Goal: Transaction & Acquisition: Subscribe to service/newsletter

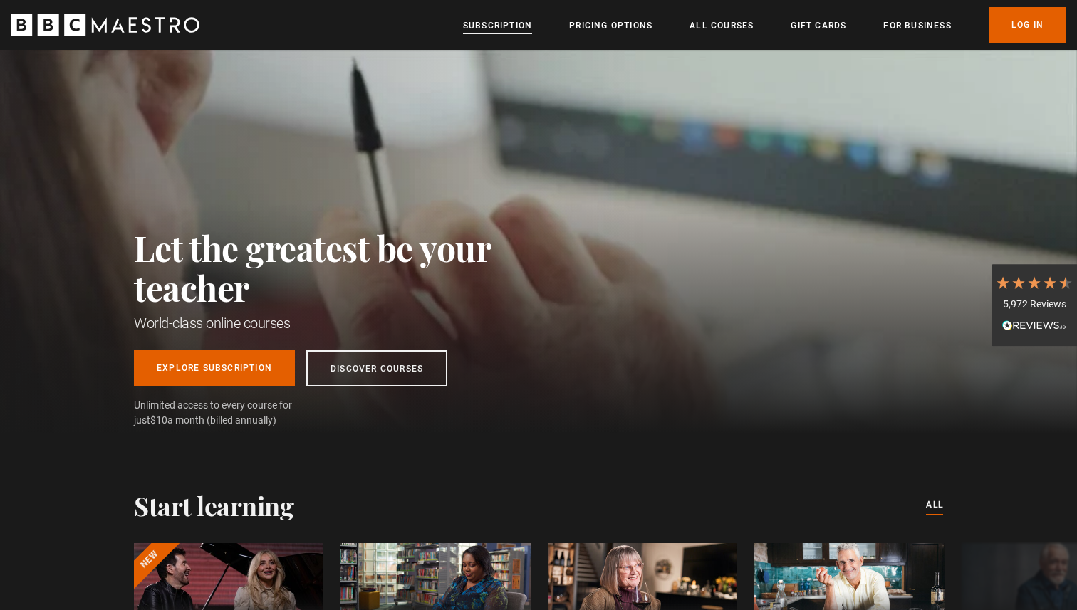
click at [486, 26] on link "Subscription" at bounding box center [497, 26] width 69 height 14
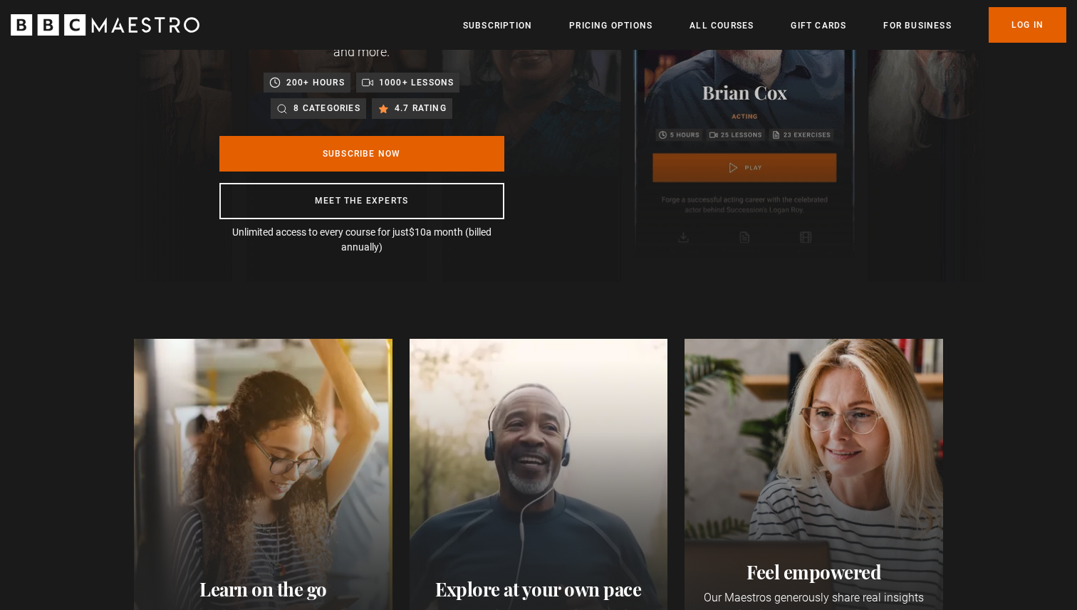
scroll to position [126, 0]
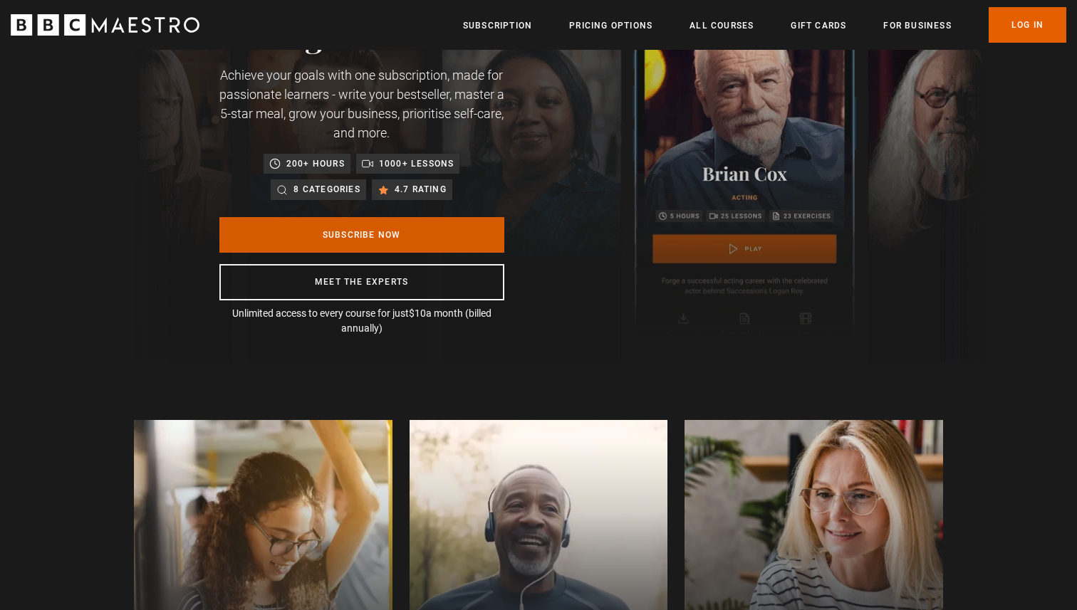
click at [436, 228] on link "Subscribe Now" at bounding box center [361, 235] width 285 height 36
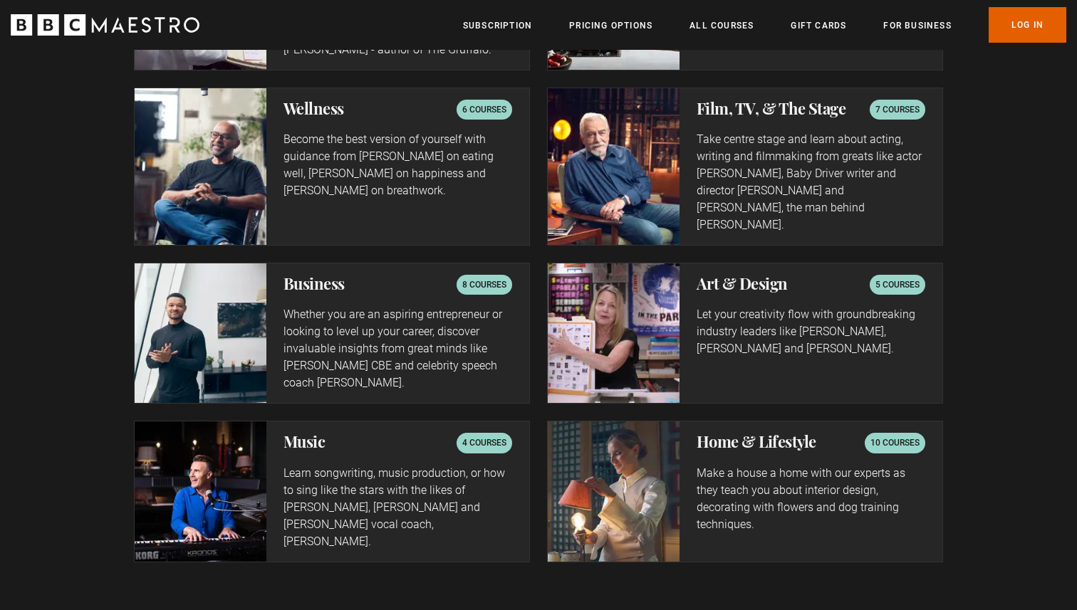
scroll to position [2535, 0]
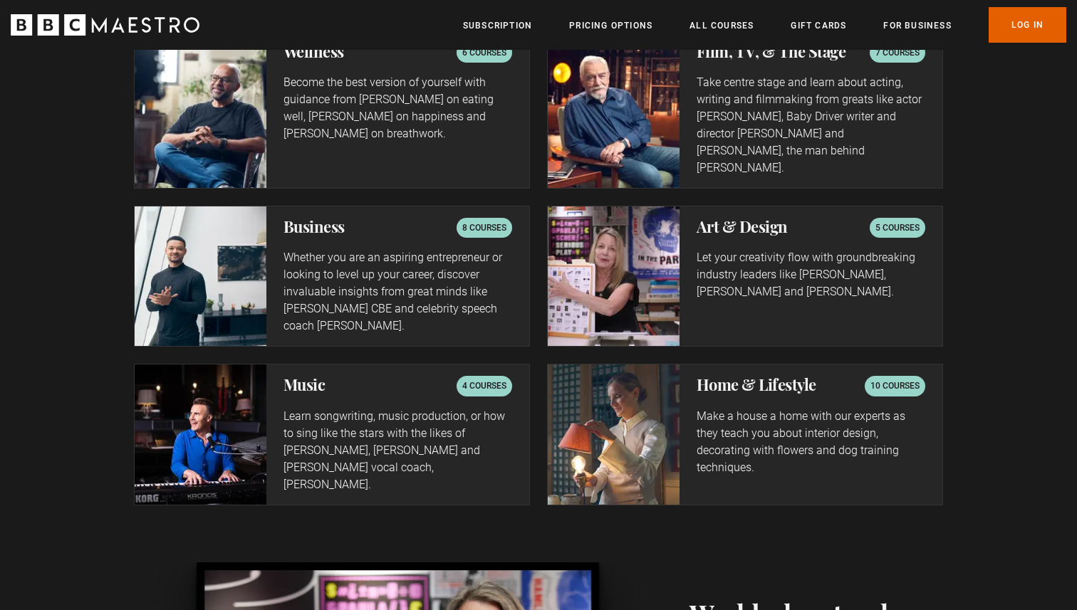
click at [466, 379] on p "4 courses" at bounding box center [484, 386] width 44 height 14
click at [307, 376] on h2 "Music" at bounding box center [304, 384] width 42 height 17
click at [209, 390] on img at bounding box center [201, 435] width 132 height 140
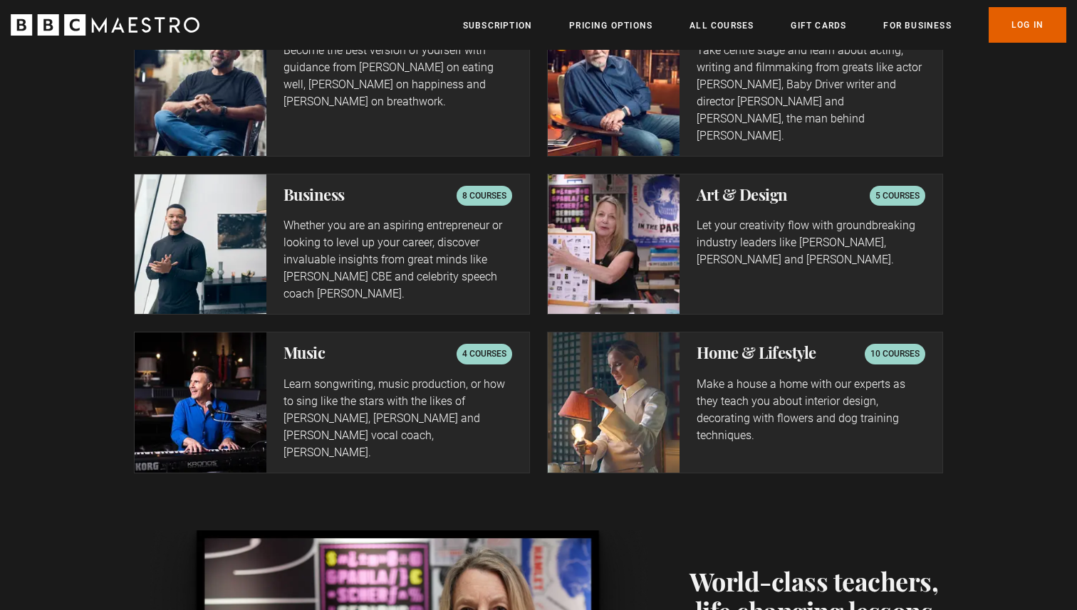
scroll to position [2598, 0]
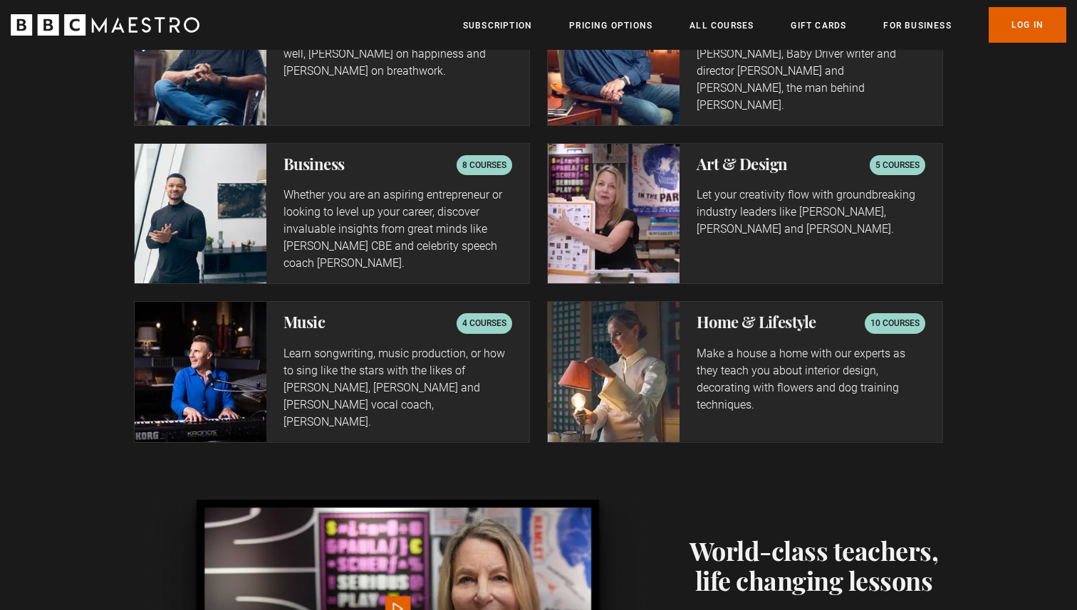
click at [359, 352] on p "Learn songwriting, music production, or how to sing like the stars with the lik…" at bounding box center [397, 387] width 229 height 85
click at [485, 316] on p "4 courses" at bounding box center [484, 323] width 44 height 14
click at [483, 316] on p "4 courses" at bounding box center [484, 323] width 44 height 14
click at [365, 366] on p "Learn songwriting, music production, or how to sing like the stars with the lik…" at bounding box center [397, 387] width 229 height 85
click at [250, 383] on img at bounding box center [201, 372] width 132 height 140
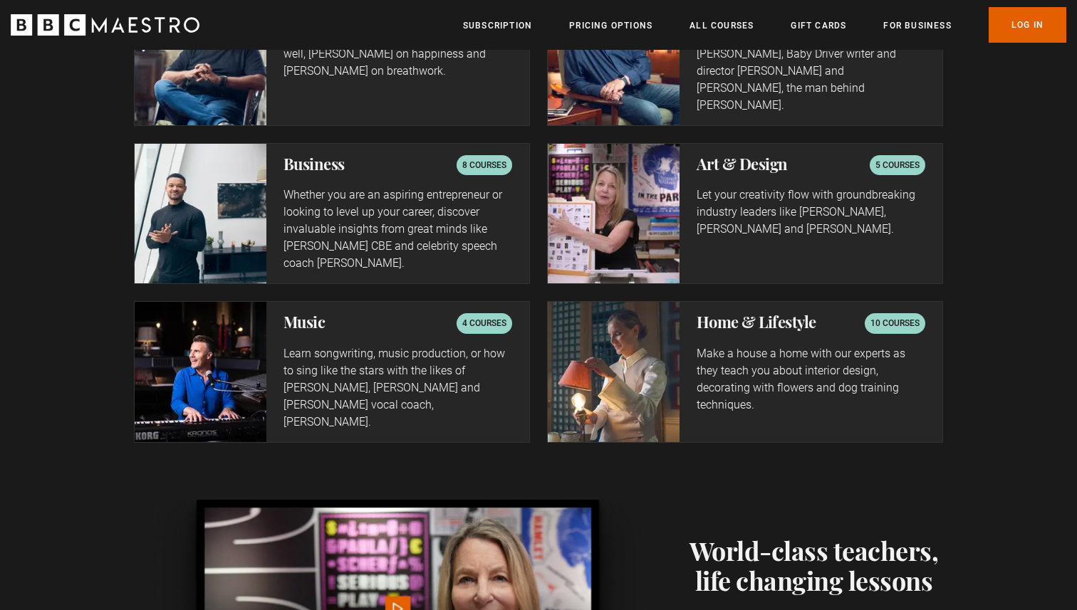
click at [324, 382] on p "Learn songwriting, music production, or how to sing like the stars with the lik…" at bounding box center [397, 387] width 229 height 85
click at [299, 313] on h2 "Music" at bounding box center [304, 321] width 42 height 17
click at [231, 326] on img at bounding box center [201, 372] width 132 height 140
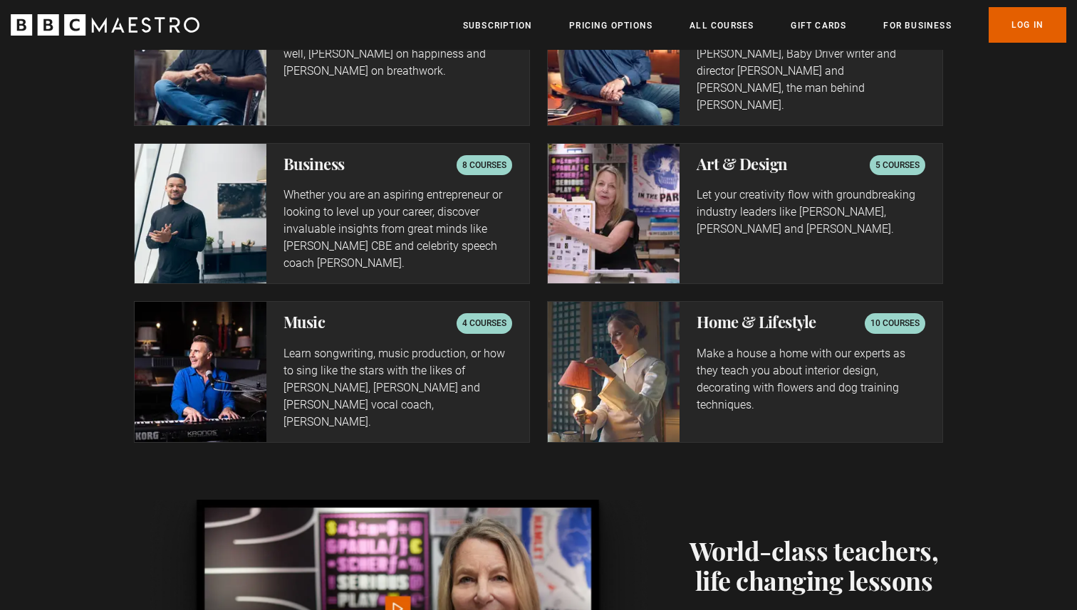
click at [464, 316] on p "4 courses" at bounding box center [484, 323] width 44 height 14
click at [365, 345] on p "Learn songwriting, music production, or how to sing like the stars with the lik…" at bounding box center [397, 387] width 229 height 85
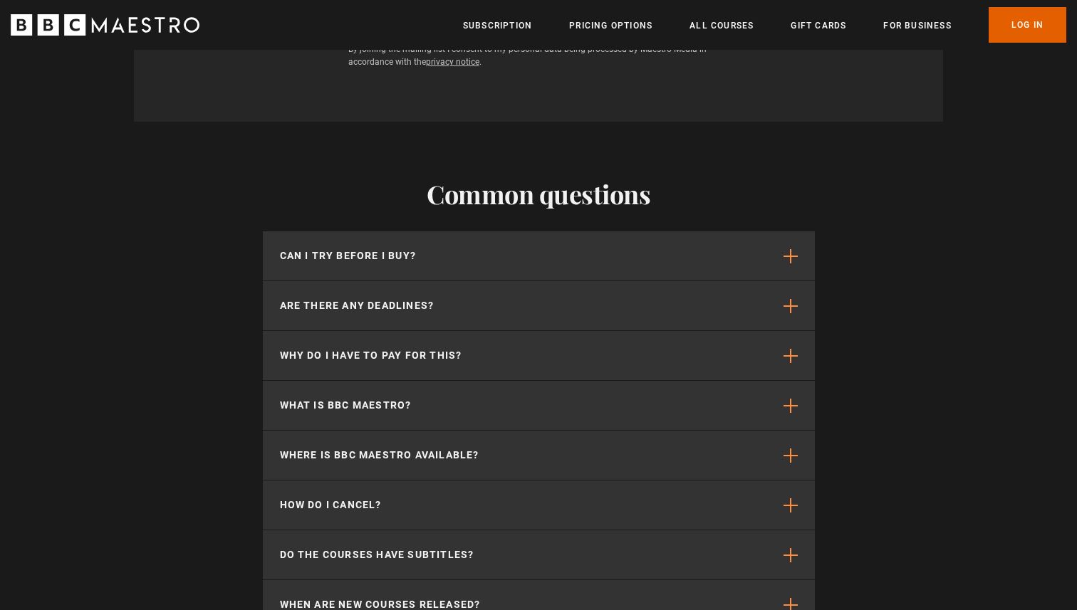
scroll to position [3610, 0]
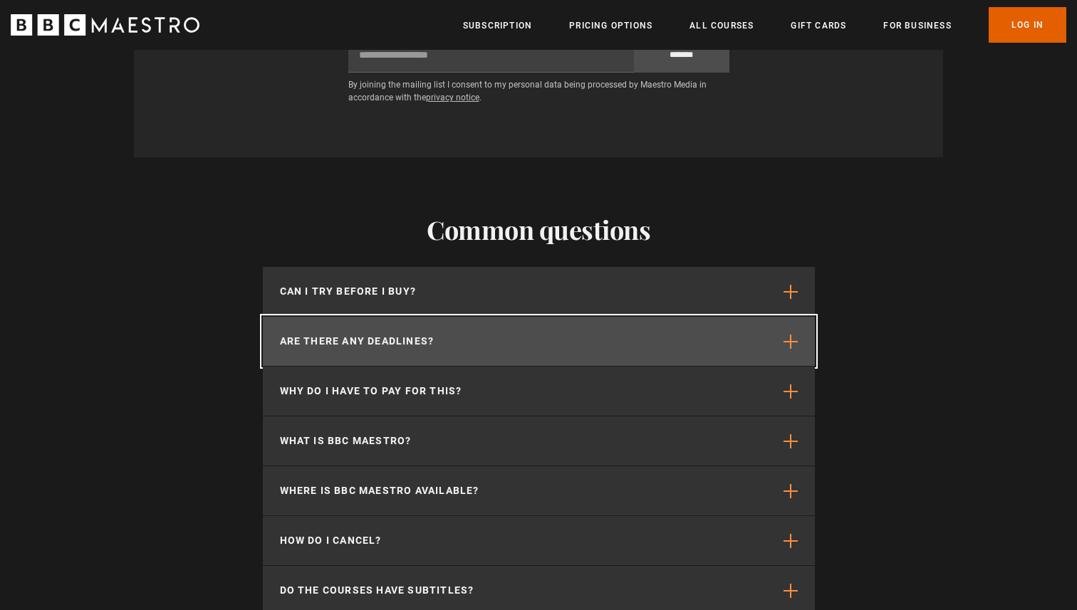
click at [771, 317] on button "Are there any deadlines?" at bounding box center [539, 341] width 552 height 49
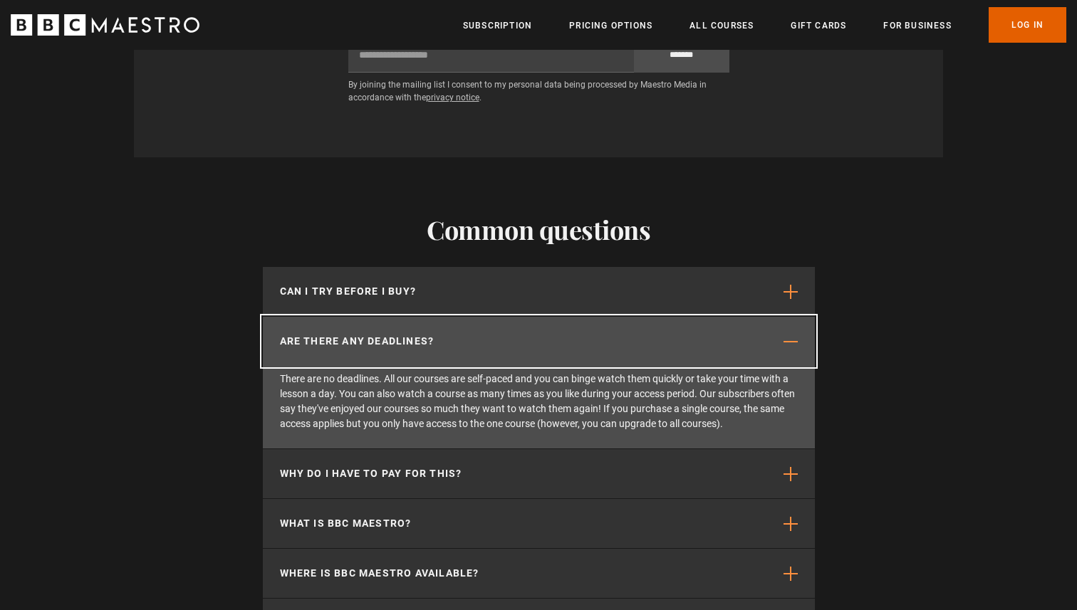
click at [722, 317] on button "Are there any deadlines?" at bounding box center [539, 341] width 552 height 49
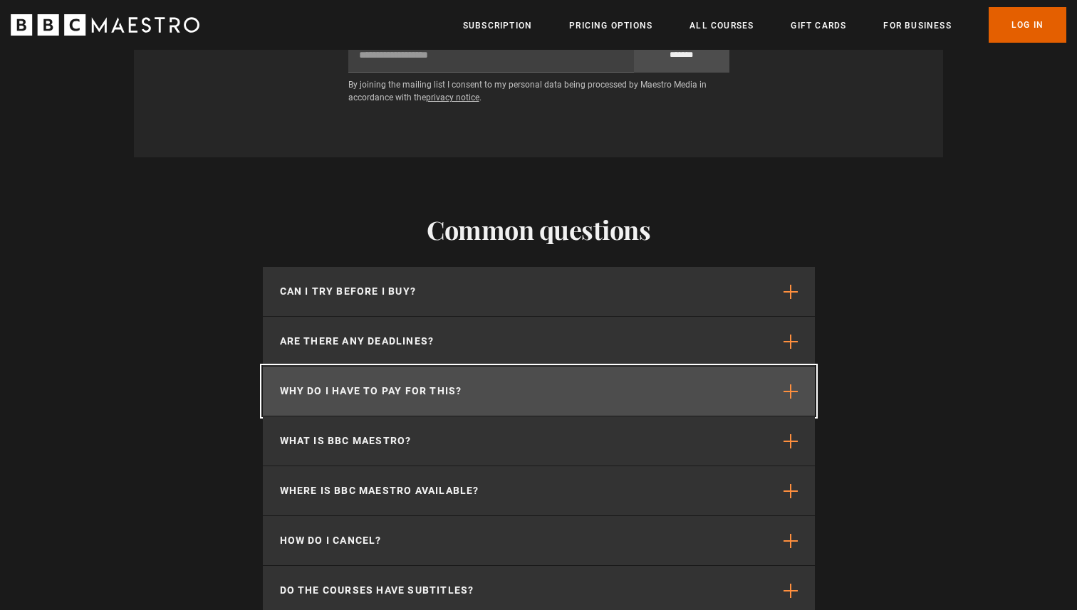
click at [712, 367] on button "Why do I have to pay for this?" at bounding box center [539, 391] width 552 height 49
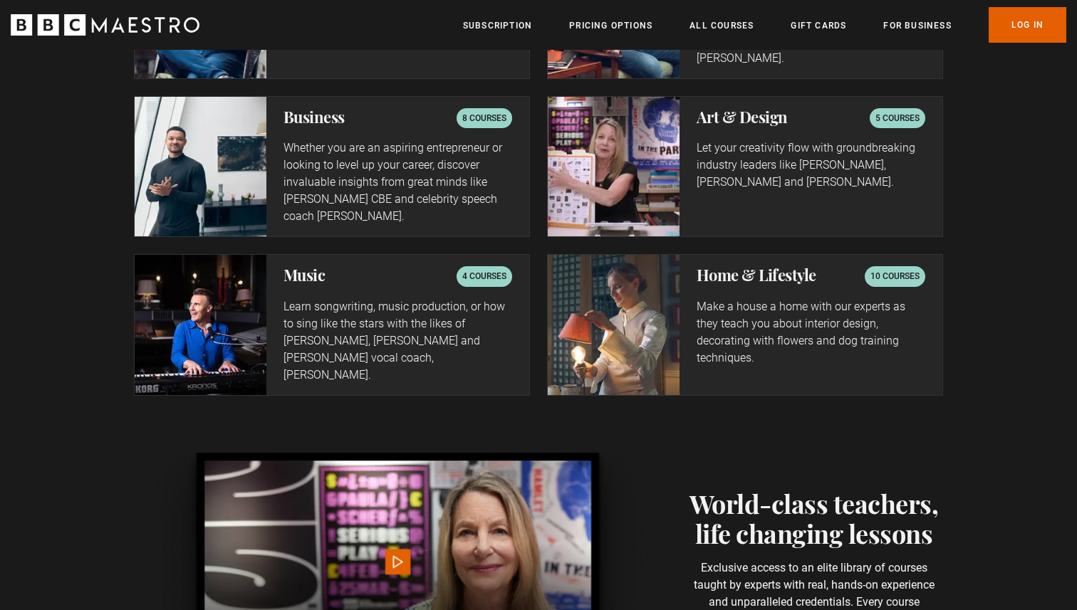
scroll to position [2476, 0]
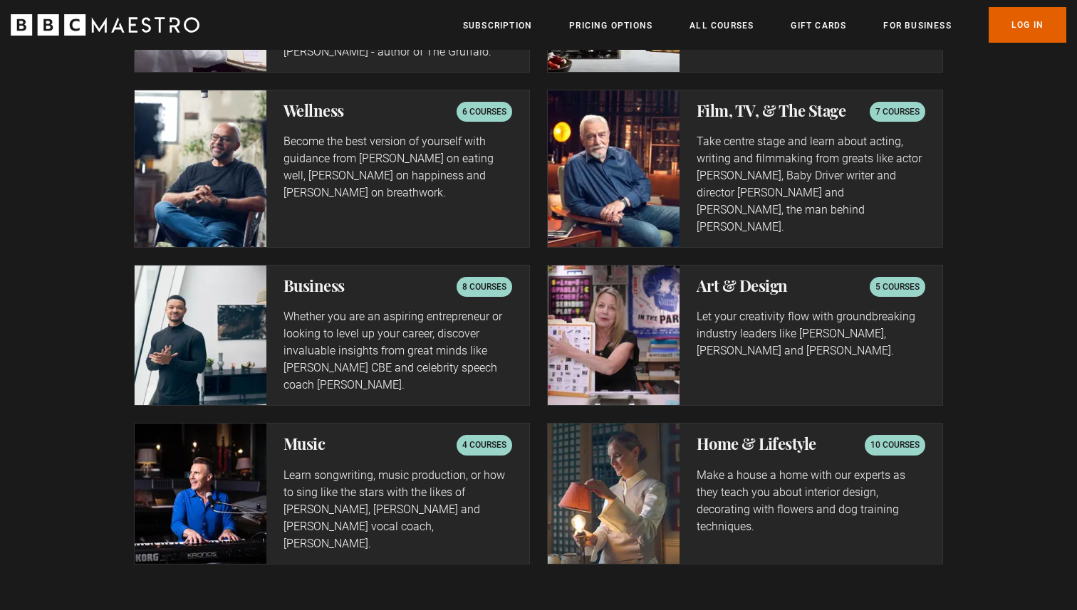
click at [495, 438] on p "4 courses" at bounding box center [484, 445] width 44 height 14
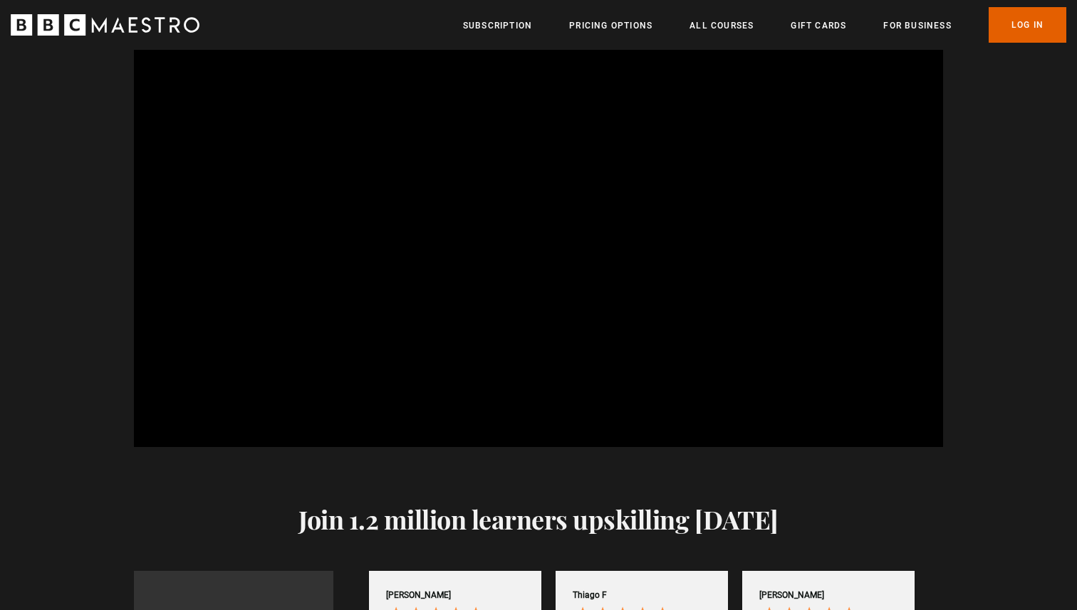
scroll to position [1356, 0]
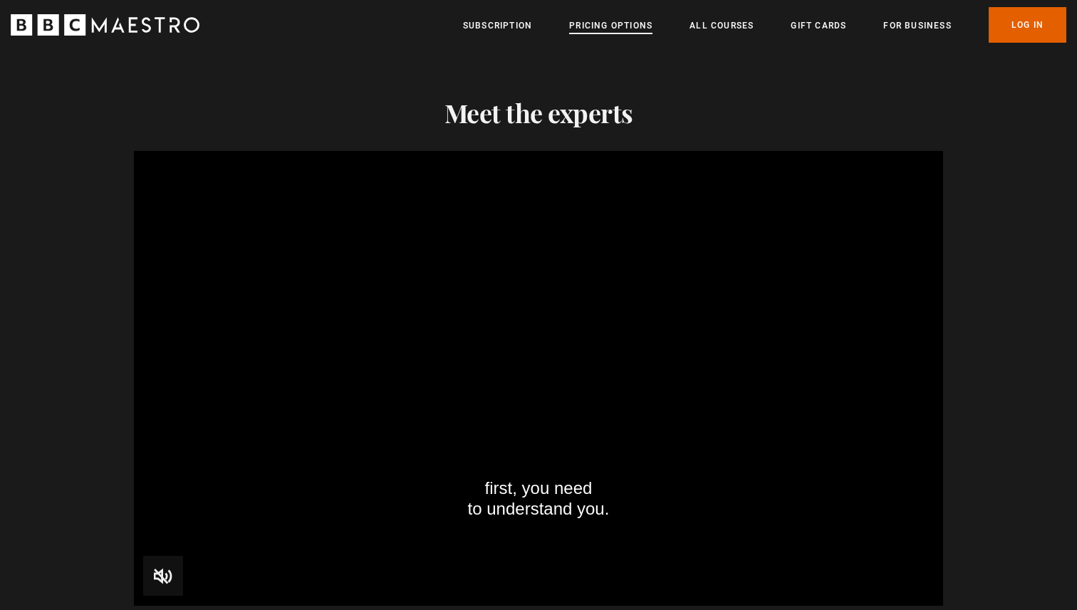
click at [625, 25] on link "Pricing Options" at bounding box center [610, 26] width 83 height 14
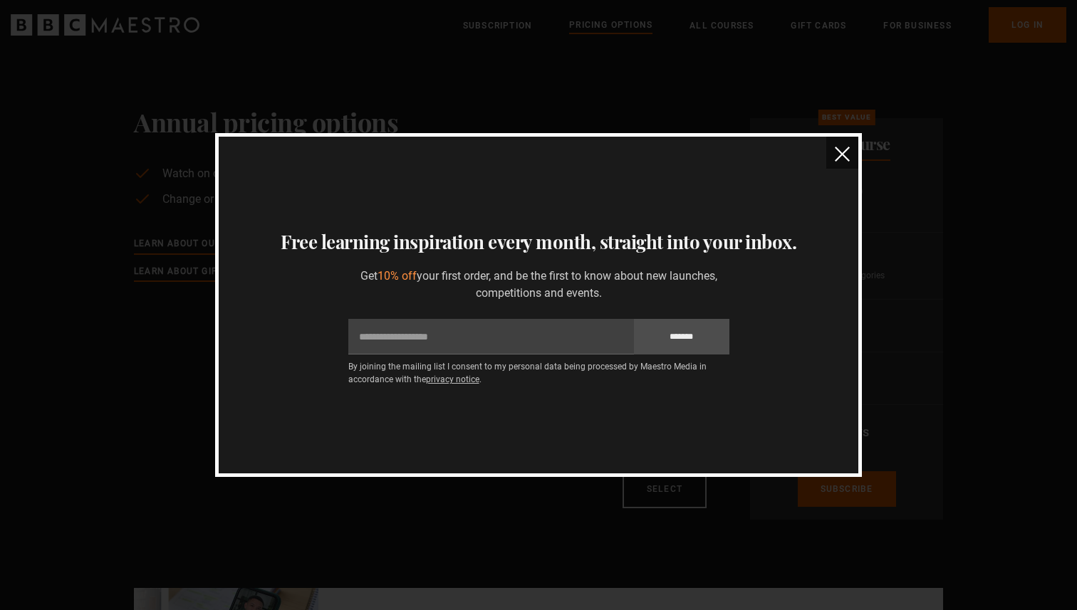
click at [839, 153] on img "close" at bounding box center [842, 154] width 15 height 15
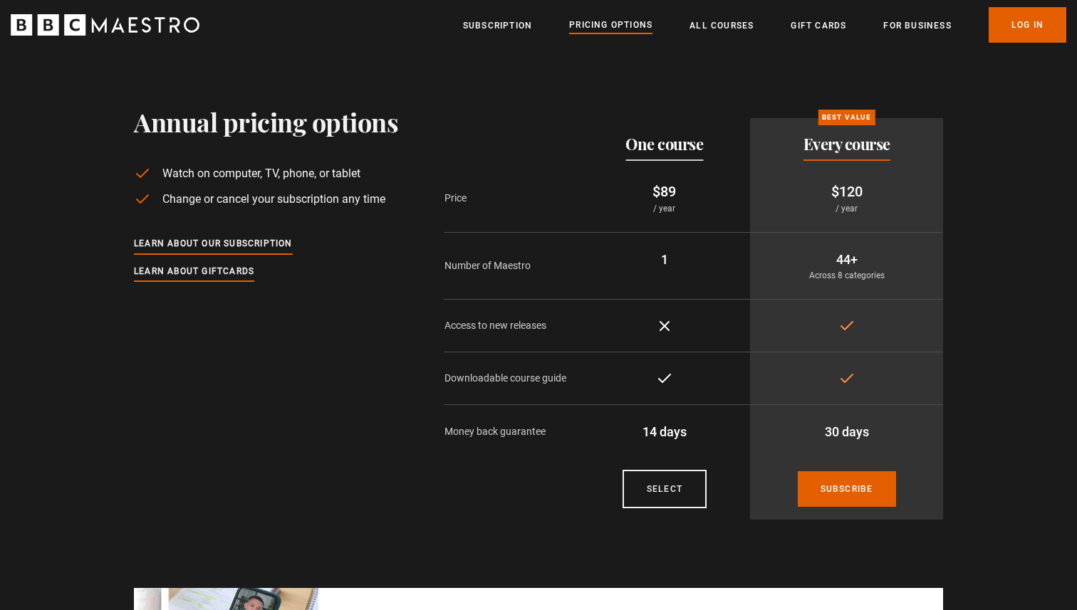
drag, startPoint x: 821, startPoint y: 187, endPoint x: 865, endPoint y: 213, distance: 52.0
click at [865, 213] on td "$120 / year" at bounding box center [846, 198] width 193 height 69
copy td "$120 / year"
click at [1043, 217] on section "Annual pricing options Watch on computer, TV, phone, or tablet Change or cancel…" at bounding box center [538, 290] width 1077 height 481
click at [729, 28] on link "All Courses" at bounding box center [721, 26] width 64 height 14
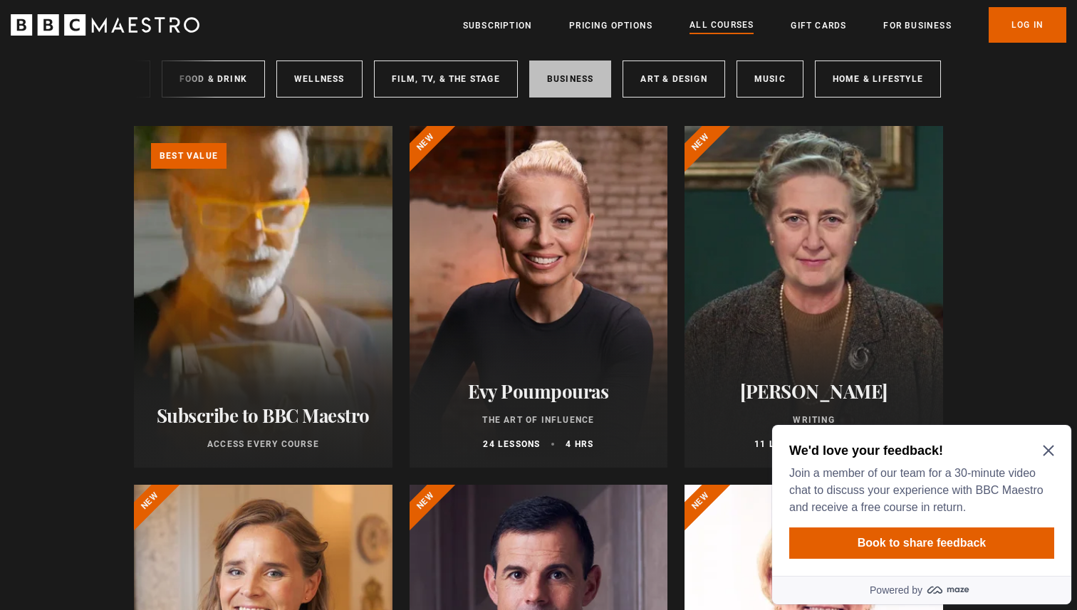
scroll to position [0, 212]
click at [774, 80] on link "Music" at bounding box center [766, 79] width 67 height 37
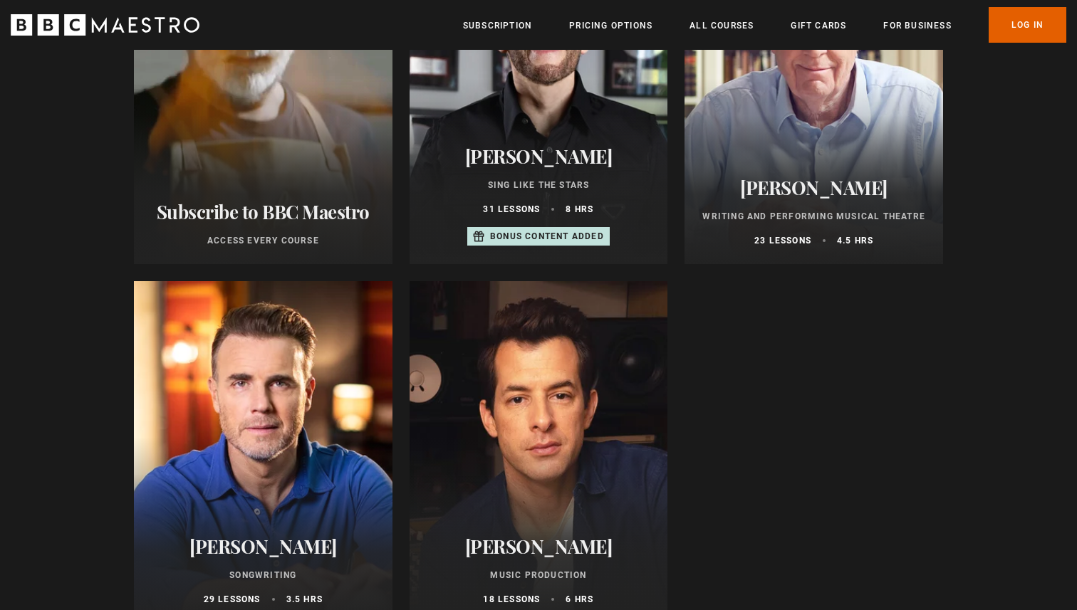
scroll to position [401, 0]
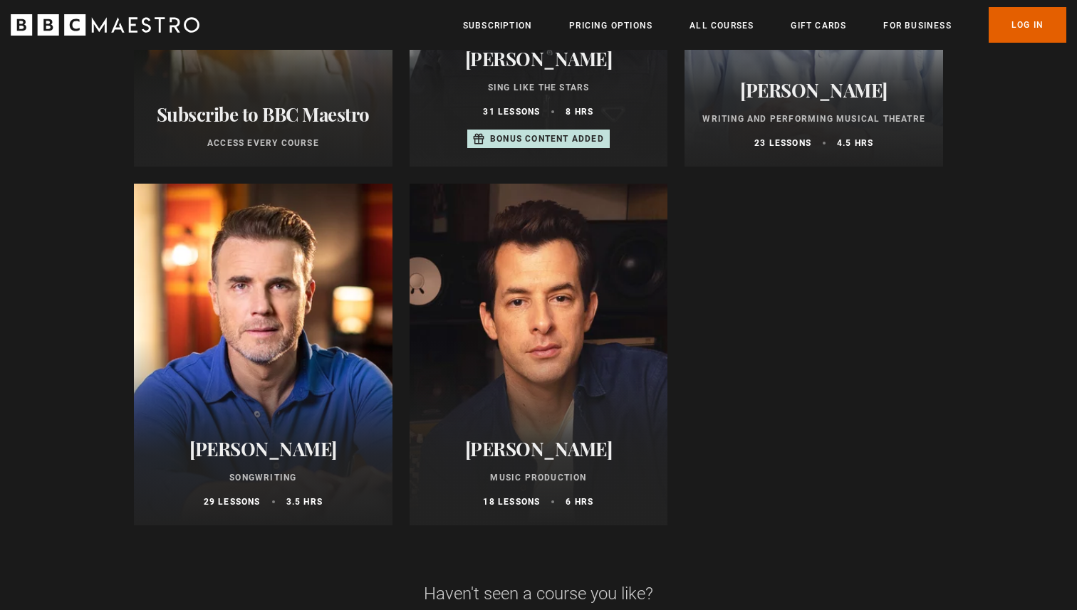
click at [585, 375] on div at bounding box center [539, 355] width 259 height 342
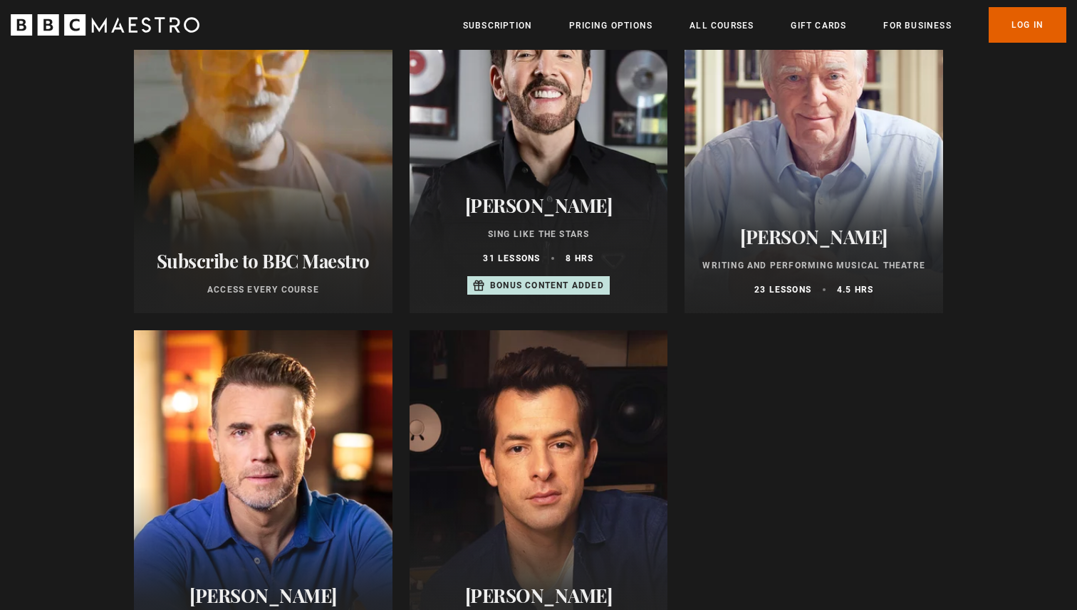
scroll to position [235, 0]
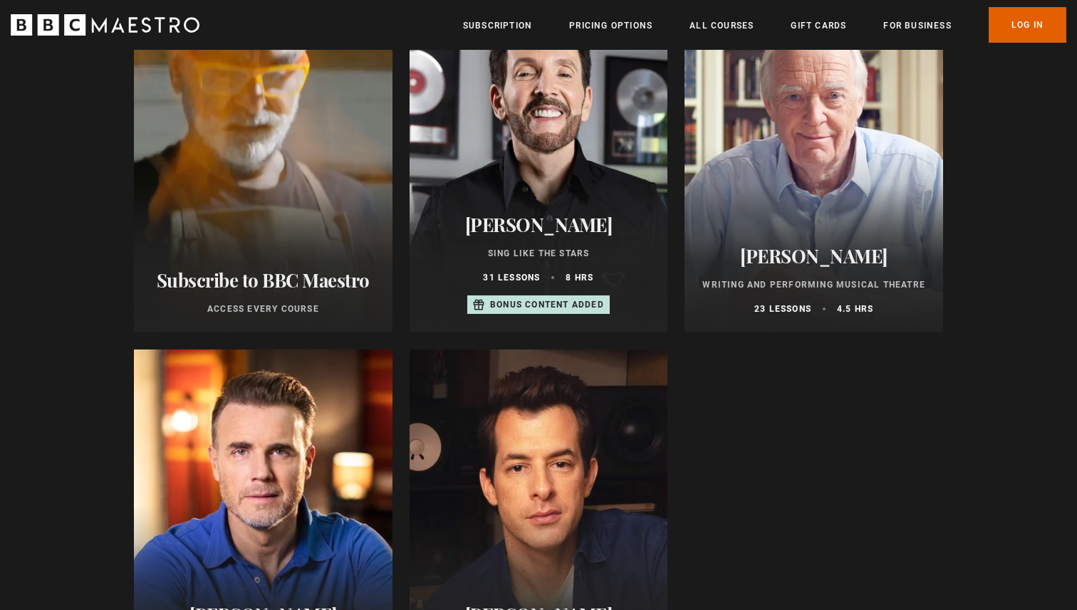
click at [541, 135] on div at bounding box center [539, 162] width 259 height 342
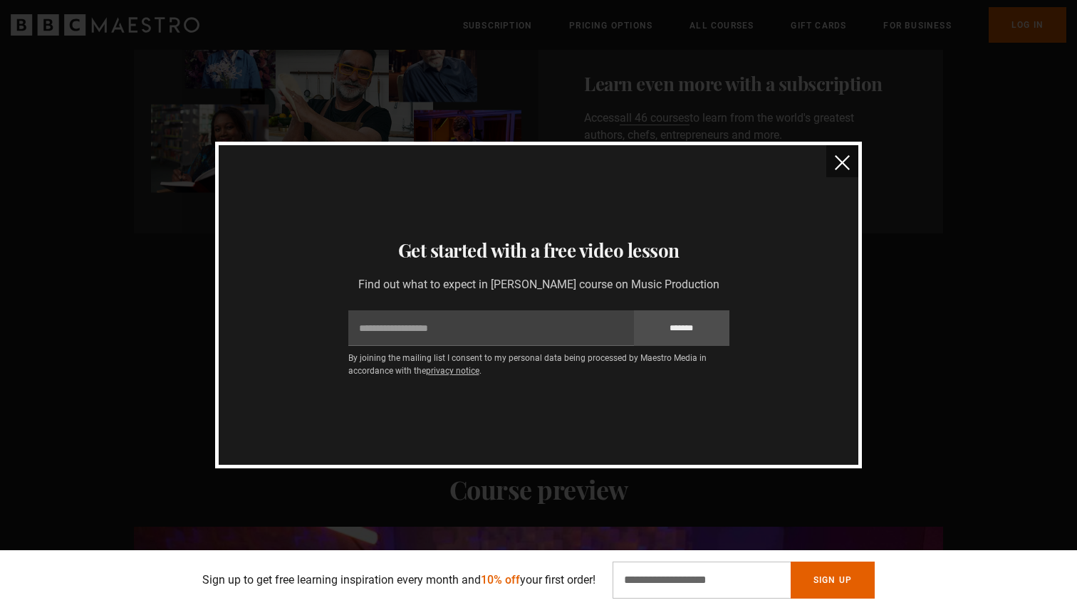
scroll to position [885, 0]
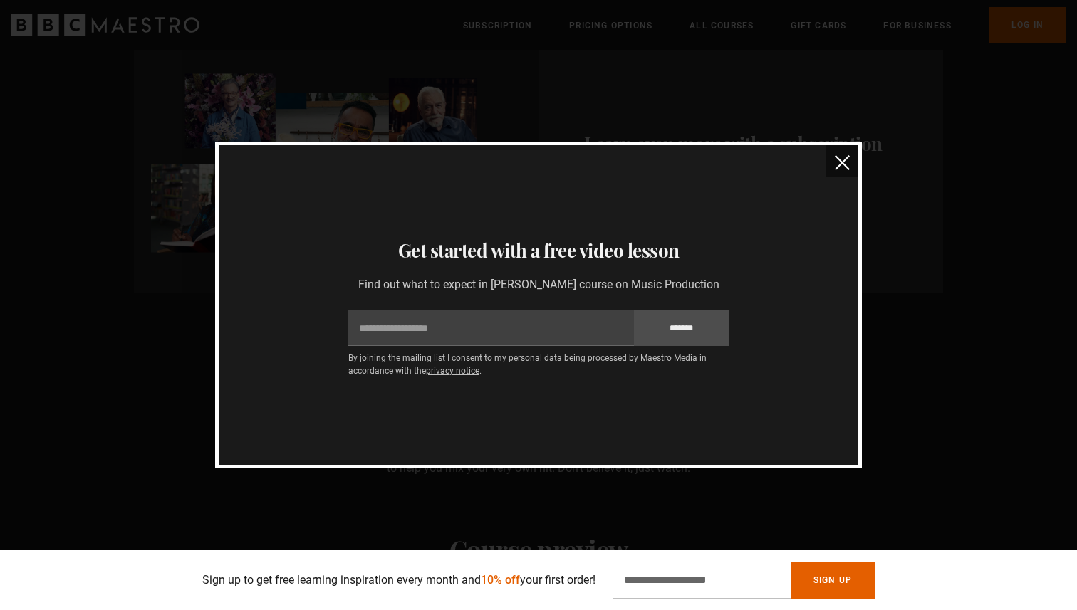
click at [836, 160] on img "close" at bounding box center [842, 162] width 15 height 15
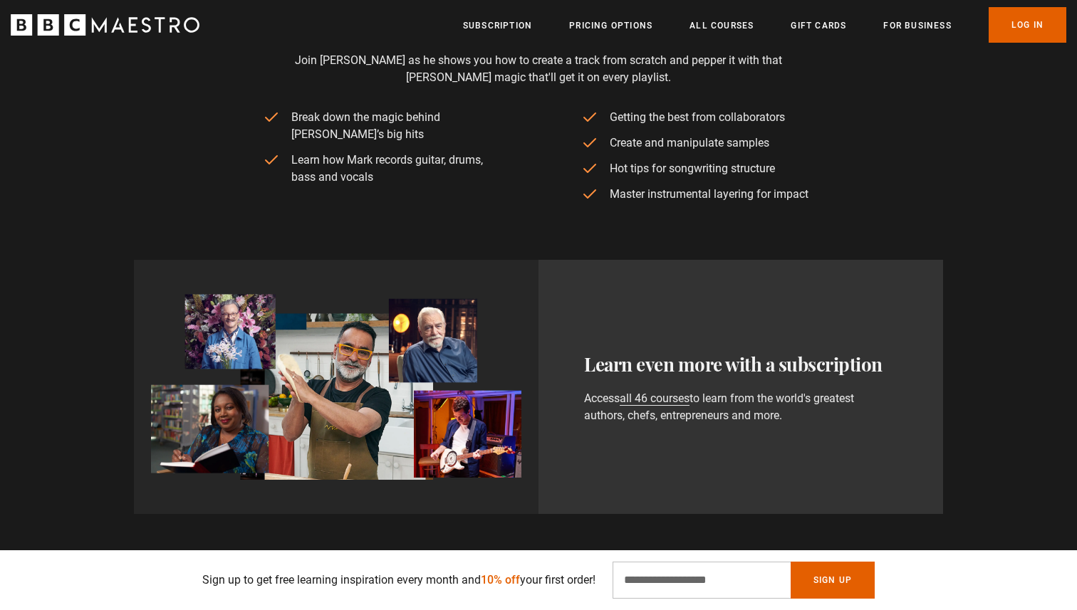
scroll to position [517, 0]
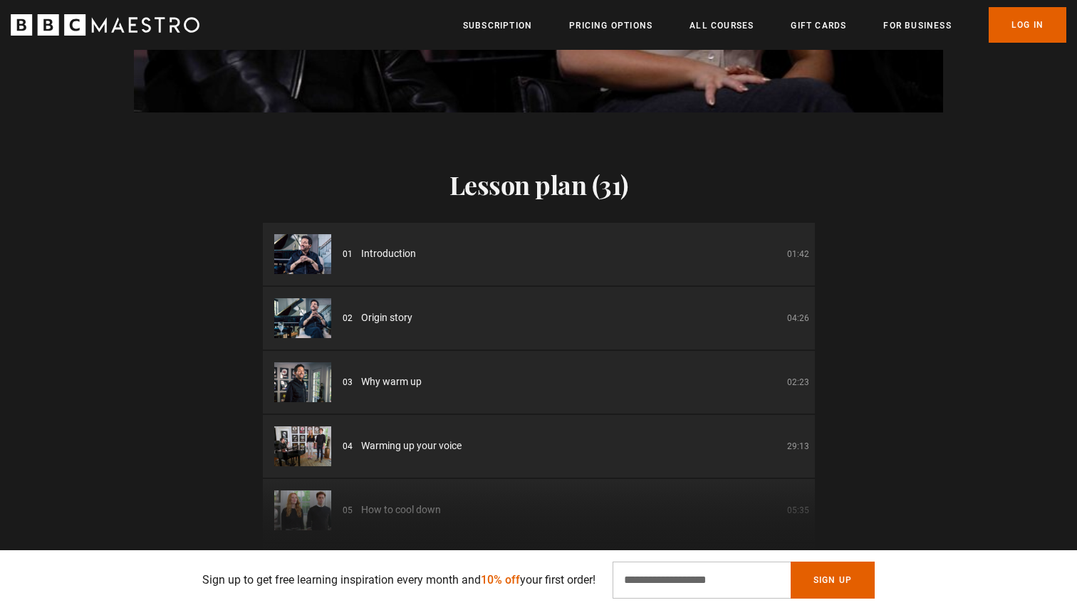
scroll to position [0, 1493]
